Goal: Find specific page/section: Find specific page/section

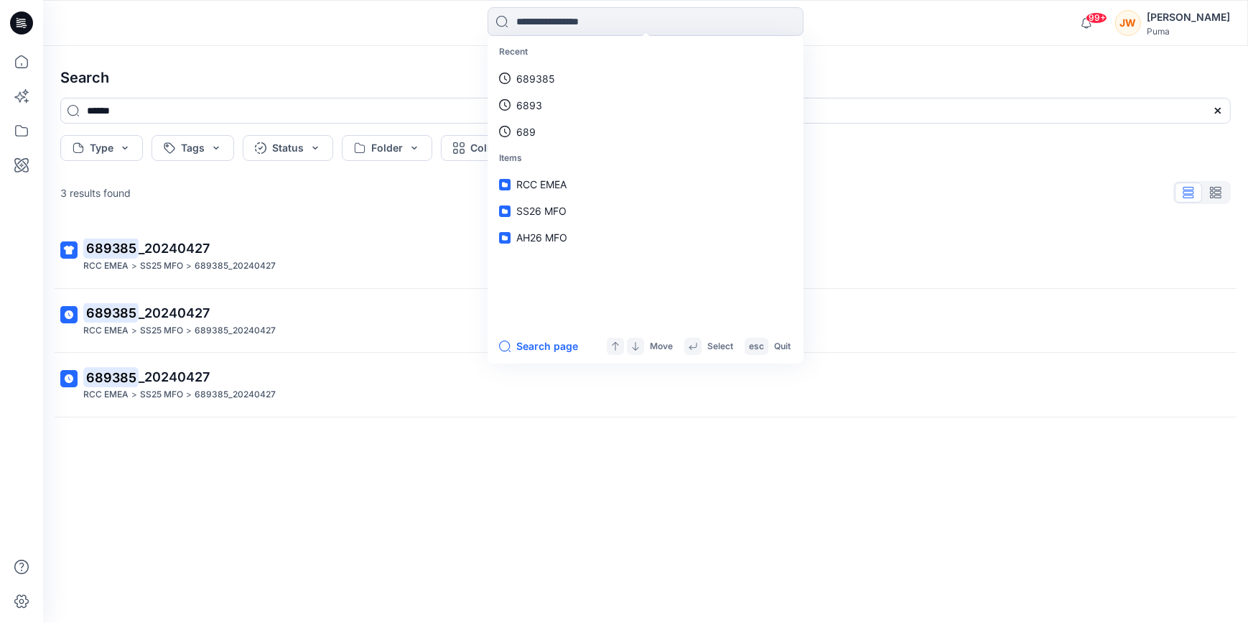
click at [137, 52] on div "Search ****** Type Tags Status Folder Collection More filters Clear All 3 resul…" at bounding box center [645, 334] width 1205 height 577
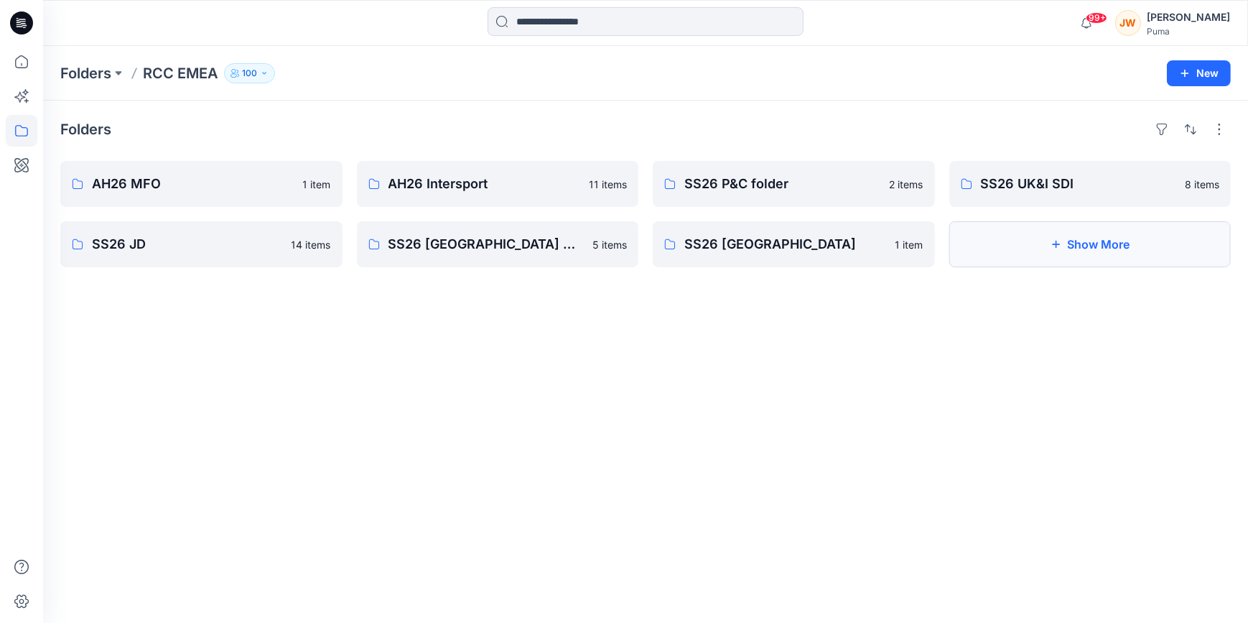
click at [1034, 251] on button "Show More" at bounding box center [1091, 244] width 282 height 46
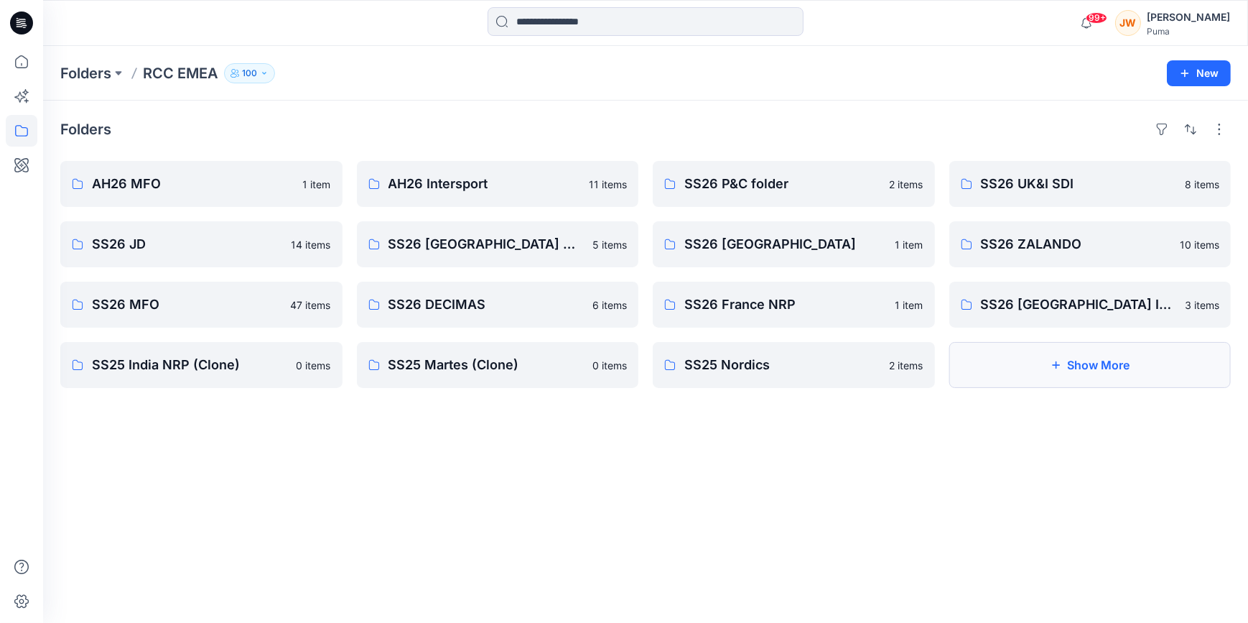
click at [1062, 367] on button "Show More" at bounding box center [1091, 365] width 282 height 46
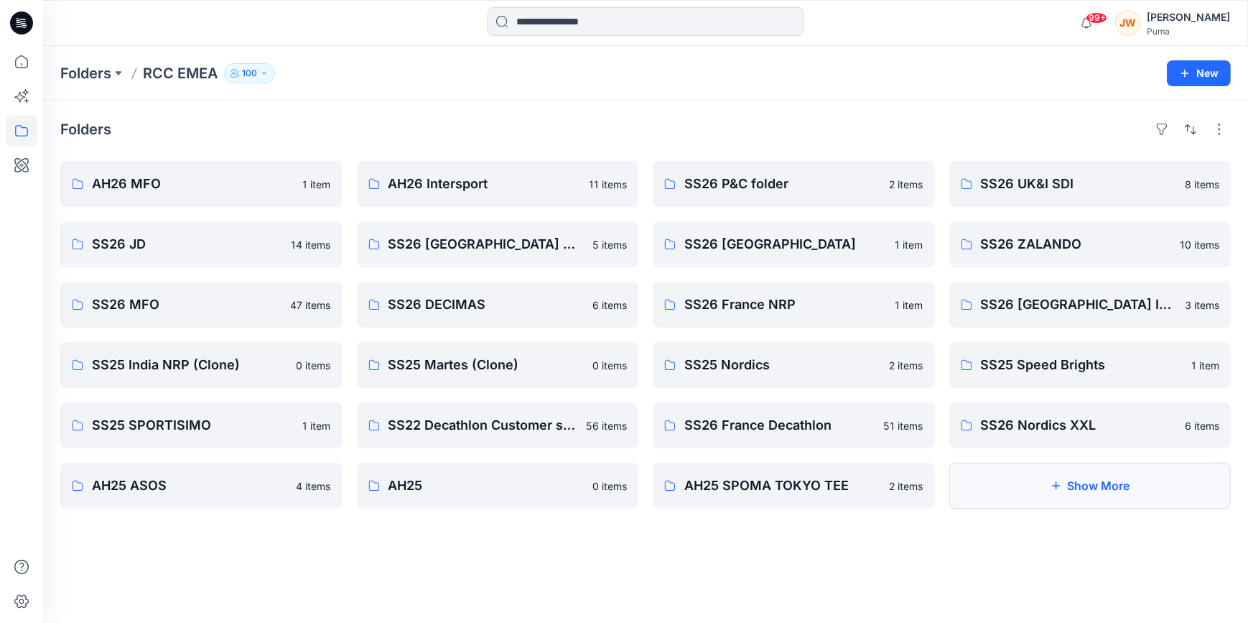
click at [1075, 485] on button "Show More" at bounding box center [1091, 486] width 282 height 46
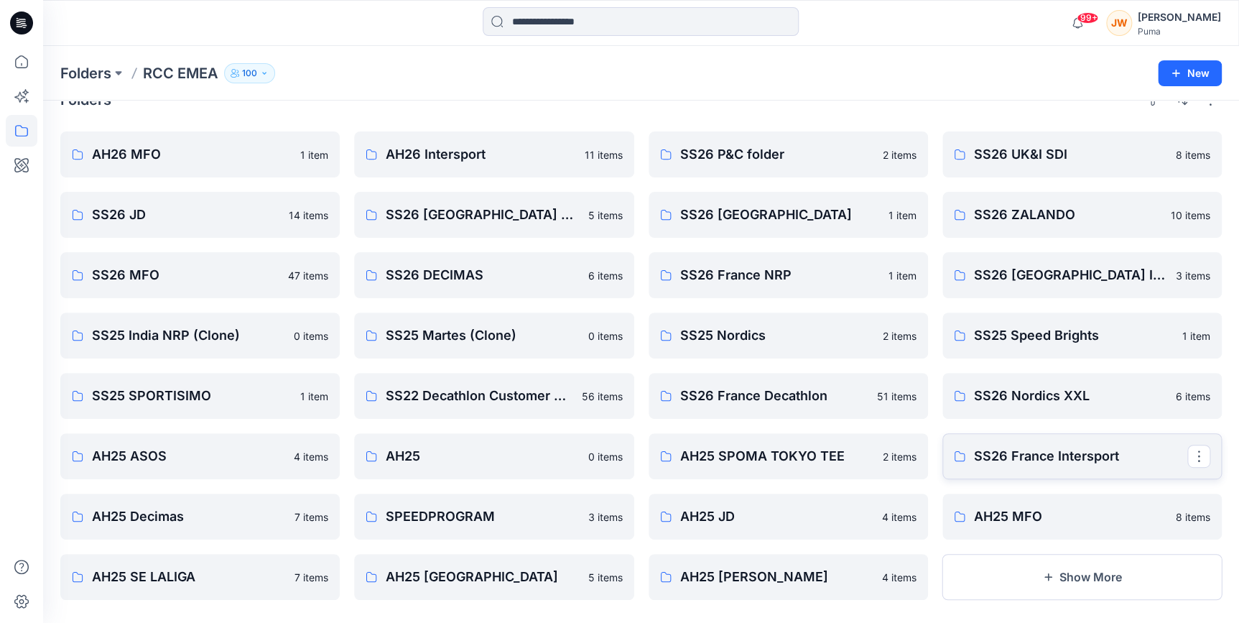
scroll to position [46, 0]
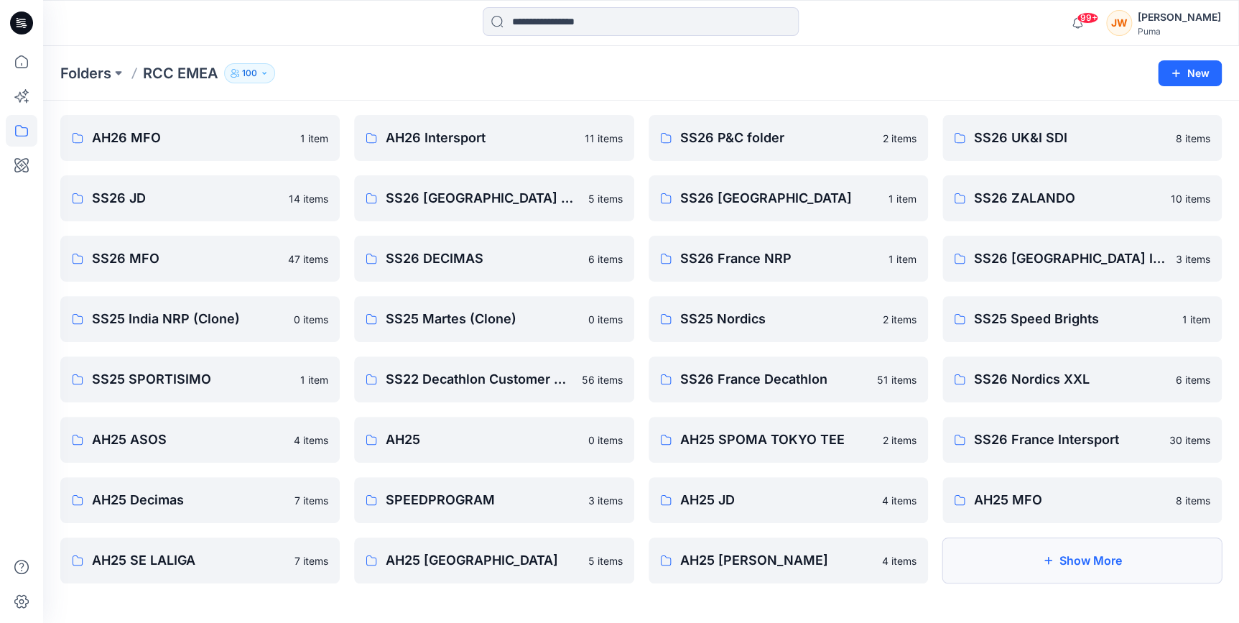
click at [1059, 561] on button "Show More" at bounding box center [1081, 560] width 279 height 46
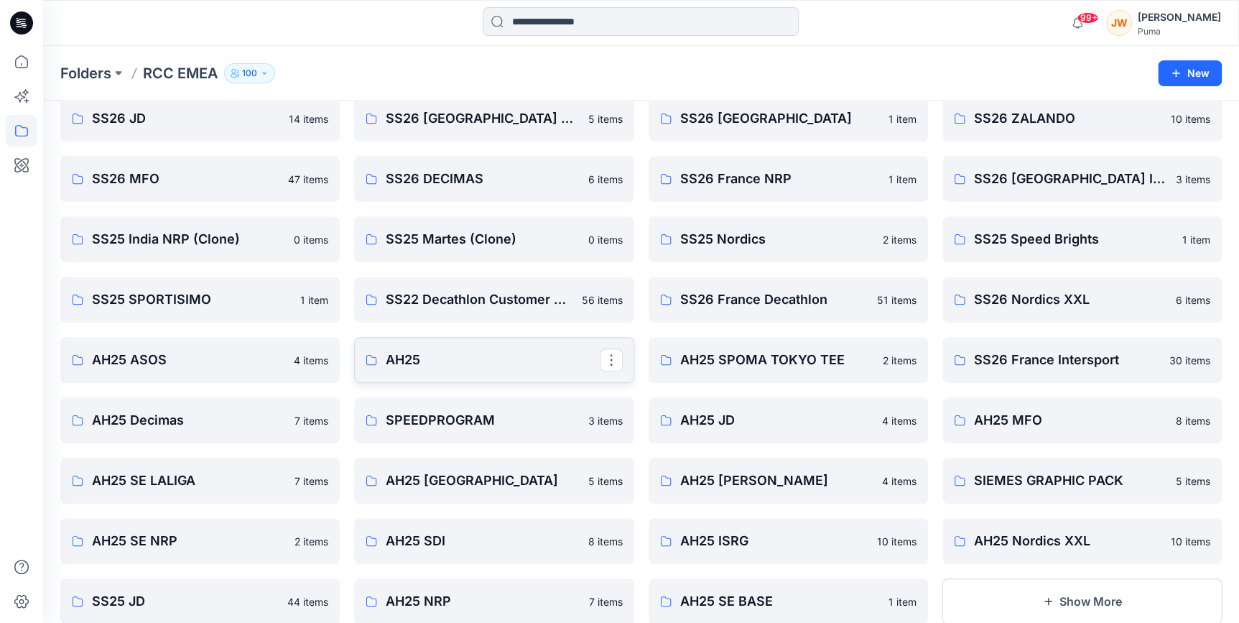
scroll to position [36, 0]
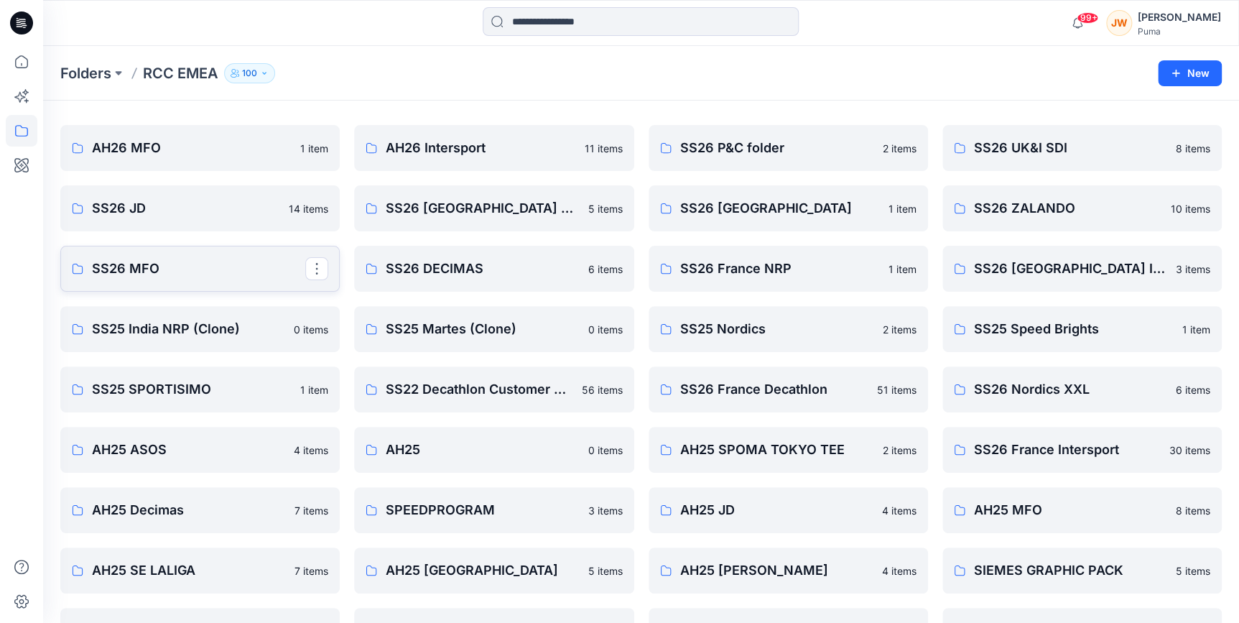
click at [176, 273] on p "SS26 MFO" at bounding box center [198, 269] width 213 height 20
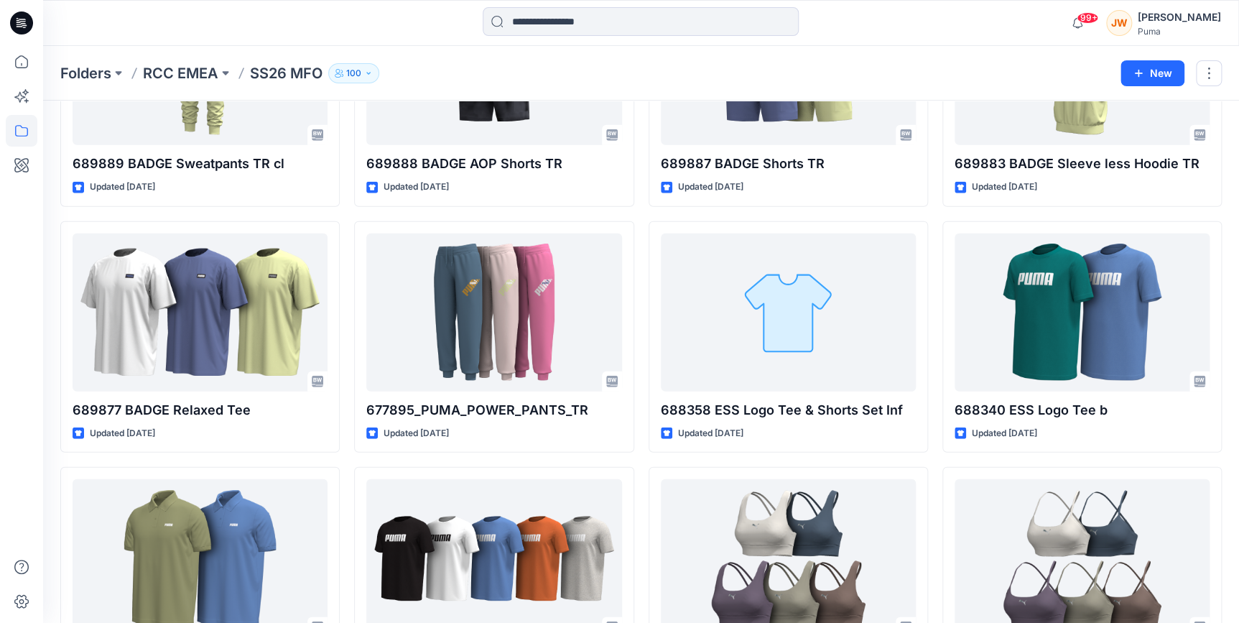
scroll to position [1805, 0]
